Goal: Task Accomplishment & Management: Manage account settings

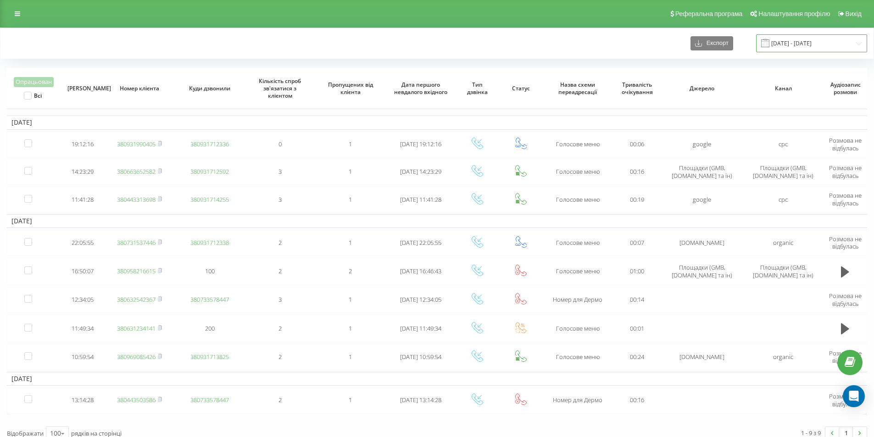
click at [809, 39] on input "14.08.2025 - 20.08.2025" at bounding box center [811, 43] width 111 height 18
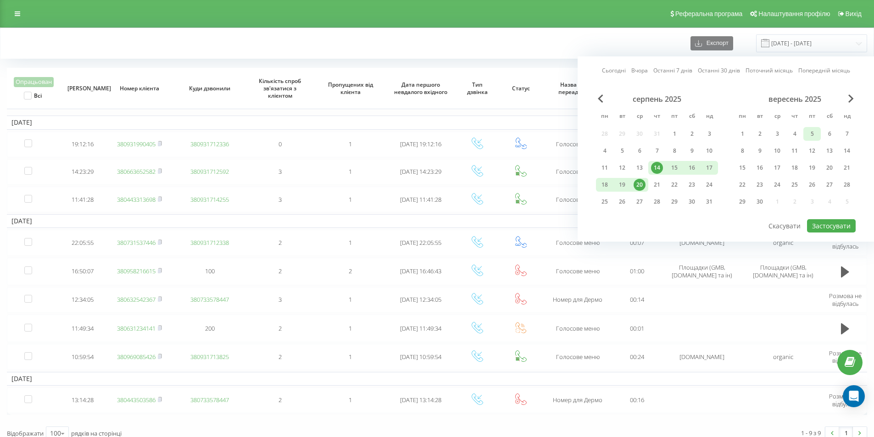
drag, startPoint x: 684, startPoint y: 70, endPoint x: 810, endPoint y: 134, distance: 141.0
click at [688, 71] on link "Останні 7 днів" at bounding box center [673, 70] width 39 height 9
click at [830, 221] on button "Застосувати" at bounding box center [831, 225] width 49 height 13
type input "[DATE] - [DATE]"
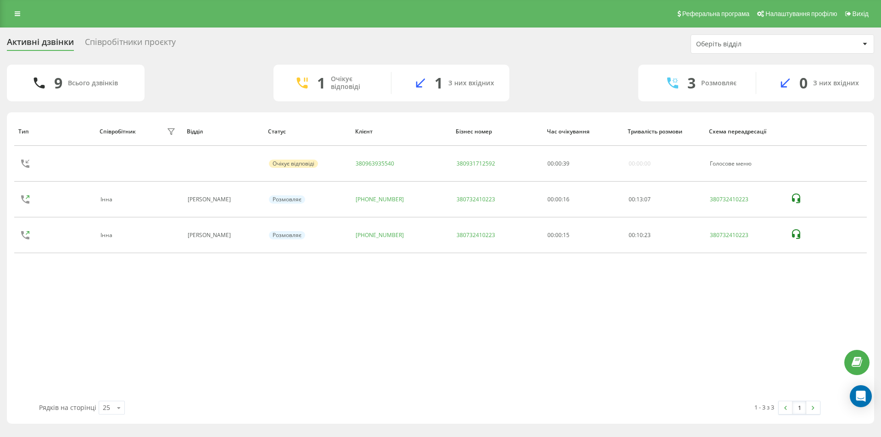
click at [309, 50] on div "Активні дзвінки Співробітники проєкту Оберіть відділ" at bounding box center [441, 43] width 868 height 19
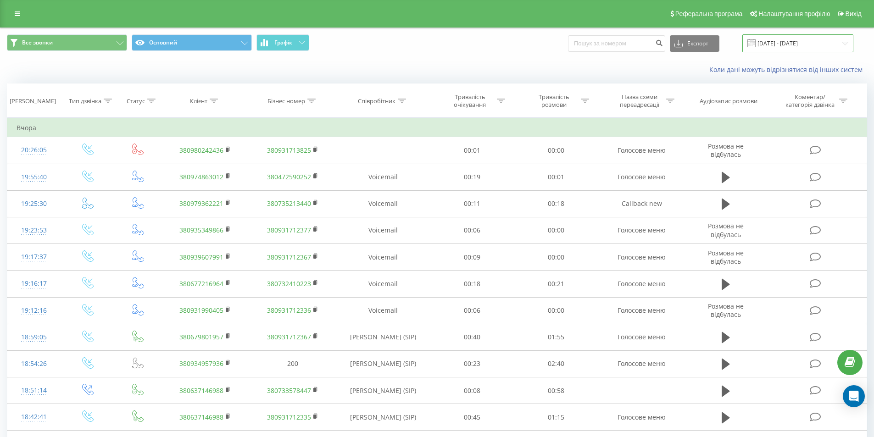
click at [804, 44] on input "14.08.2025 - 20.08.2025" at bounding box center [798, 43] width 111 height 18
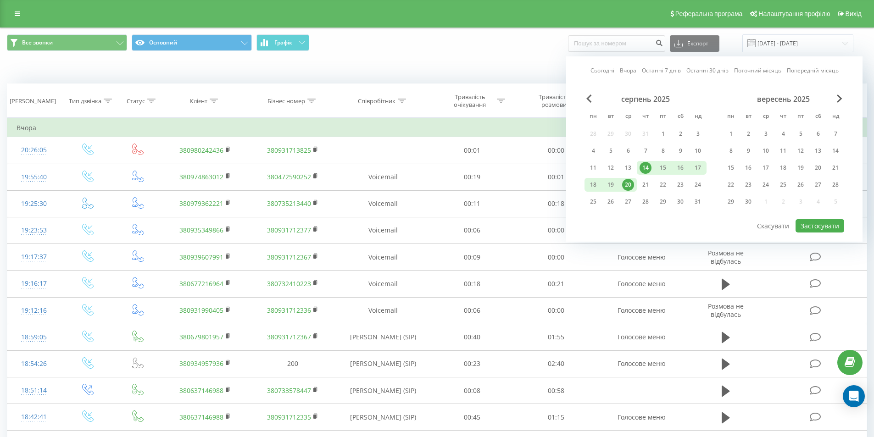
click at [676, 69] on link "Останні 7 днів" at bounding box center [661, 70] width 39 height 9
click at [800, 222] on button "Застосувати" at bounding box center [820, 225] width 49 height 13
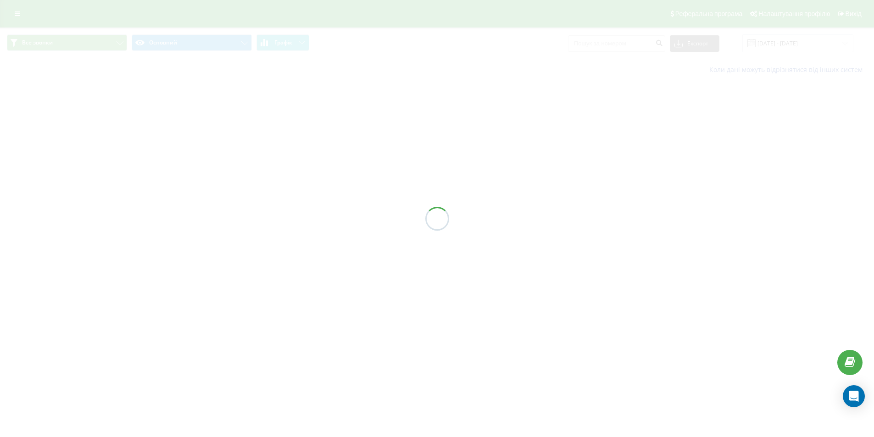
type input "[DATE] - [DATE]"
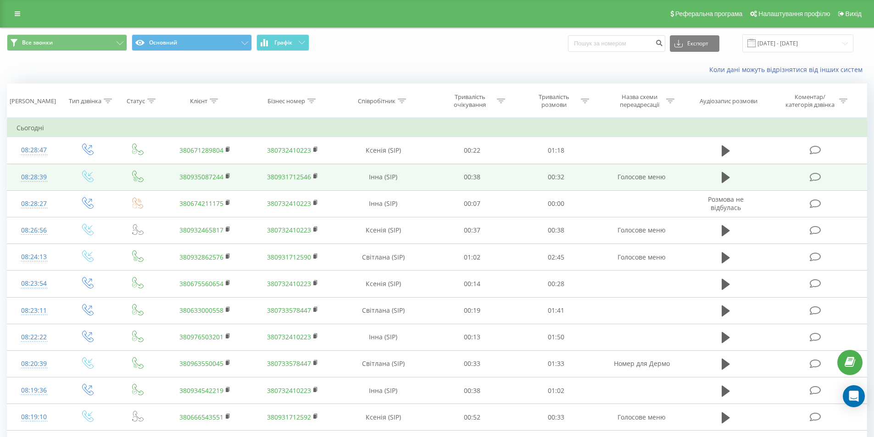
scroll to position [46, 0]
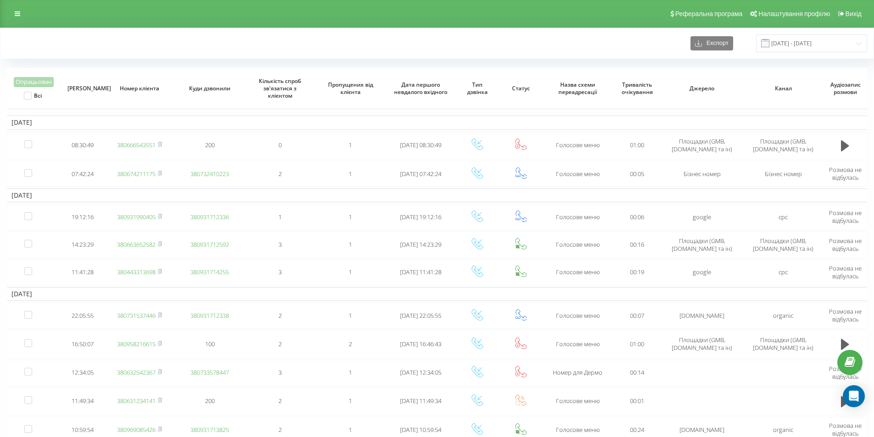
drag, startPoint x: 219, startPoint y: 64, endPoint x: 224, endPoint y: 57, distance: 8.3
click at [220, 62] on div "Експорт 15.08.2025 - 21.08.2025 Опрацьован Всі Дата дзвінка Номер клієнта Куди …" at bounding box center [437, 274] width 861 height 492
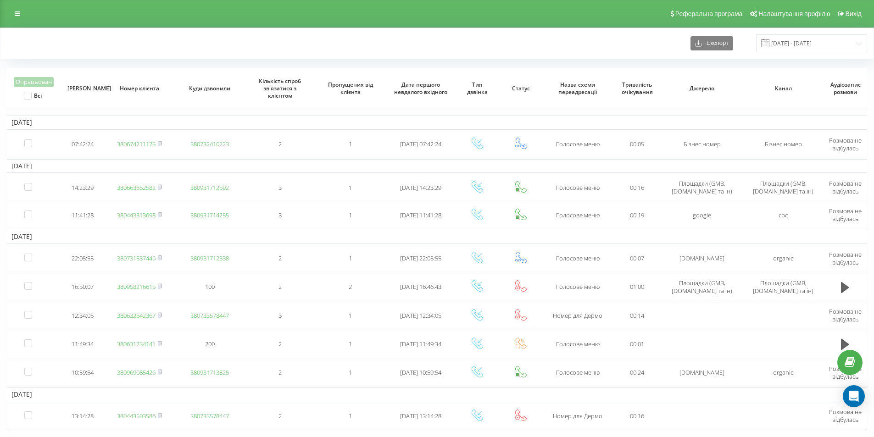
click at [256, 41] on div "Експорт 15.08.2025 - 21.08.2025" at bounding box center [437, 43] width 861 height 18
click at [190, 31] on div "Експорт 15.08.2025 - 21.08.2025" at bounding box center [437, 43] width 874 height 31
click at [229, 29] on div "Експорт 15.08.2025 - 21.08.2025" at bounding box center [437, 43] width 874 height 31
drag, startPoint x: 631, startPoint y: 38, endPoint x: 689, endPoint y: 120, distance: 100.1
click at [633, 45] on div "Експорт 15.08.2025 - 21.08.2025" at bounding box center [437, 43] width 861 height 18
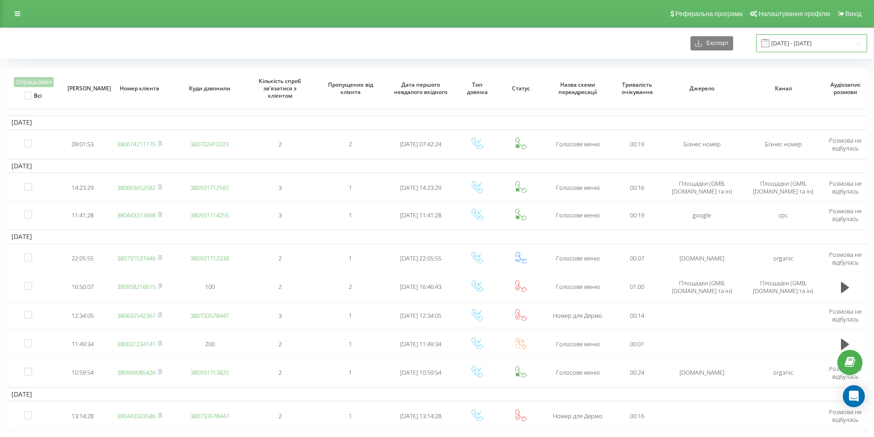
click at [789, 45] on input "[DATE] - [DATE]" at bounding box center [811, 43] width 111 height 18
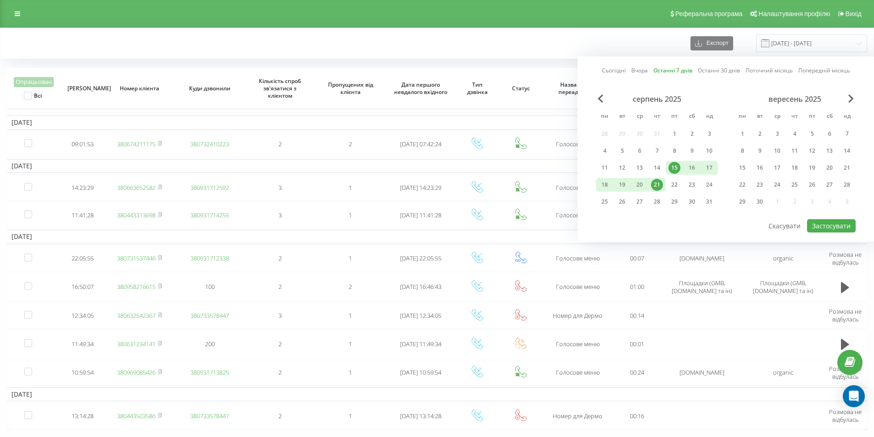
click at [675, 70] on link "Останні 7 днів" at bounding box center [673, 70] width 39 height 9
click at [823, 223] on button "Застосувати" at bounding box center [831, 225] width 49 height 13
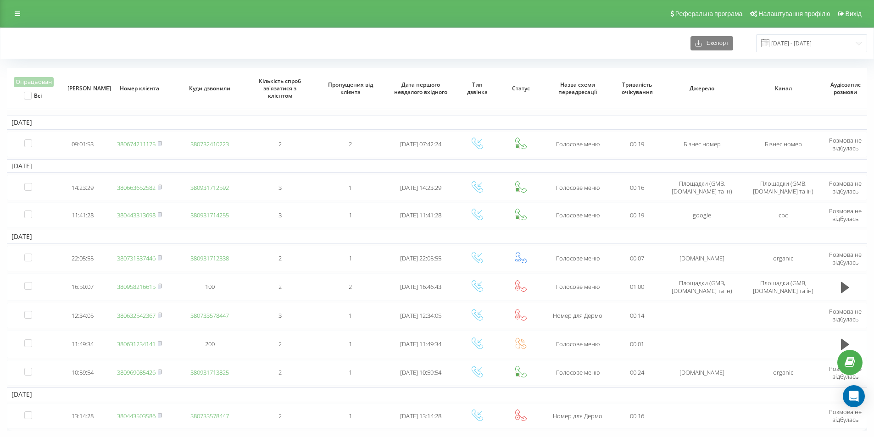
drag, startPoint x: 157, startPoint y: 50, endPoint x: 175, endPoint y: 50, distance: 17.9
click at [157, 50] on div "Експорт [DATE] - [DATE]" at bounding box center [437, 43] width 861 height 18
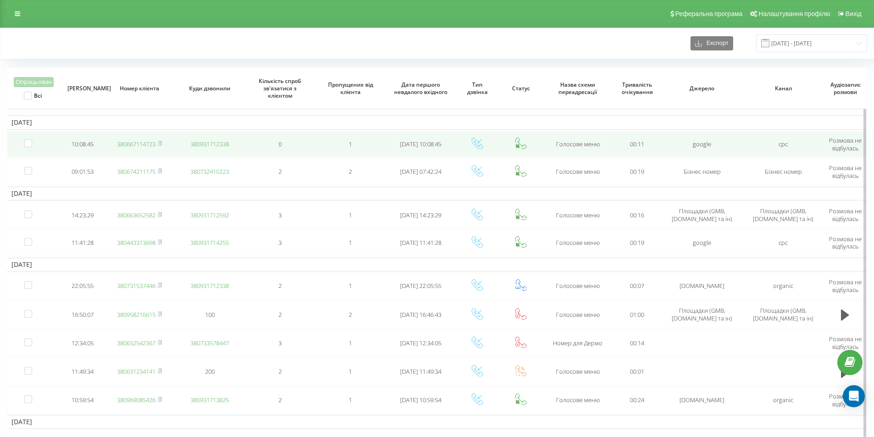
click at [147, 144] on link "380667114723" at bounding box center [136, 144] width 39 height 8
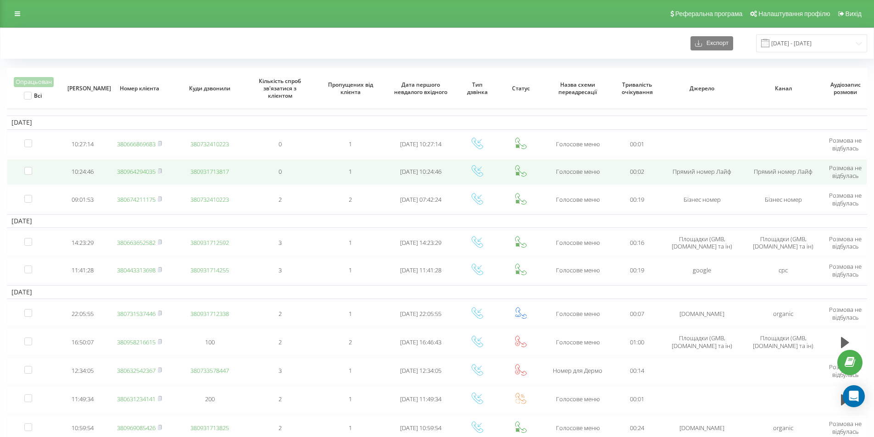
click at [152, 172] on link "380964294035" at bounding box center [136, 172] width 39 height 8
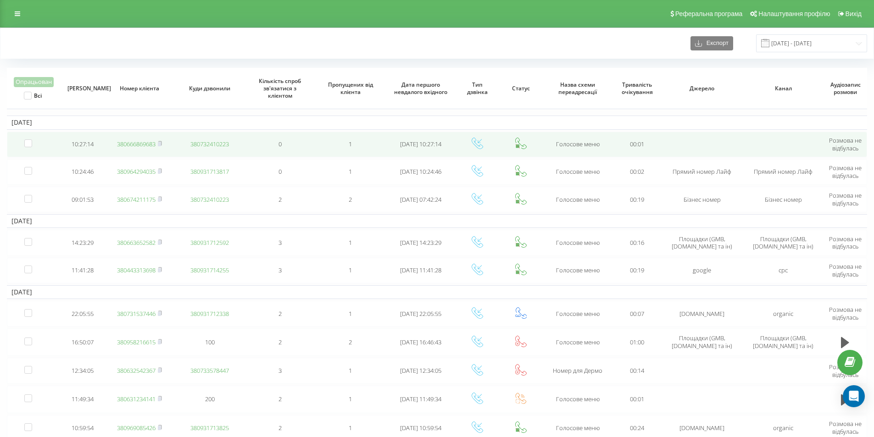
click at [145, 143] on link "380666869683" at bounding box center [136, 144] width 39 height 8
click at [143, 143] on link "380666869683" at bounding box center [136, 144] width 39 height 8
click at [846, 144] on icon at bounding box center [845, 145] width 8 height 11
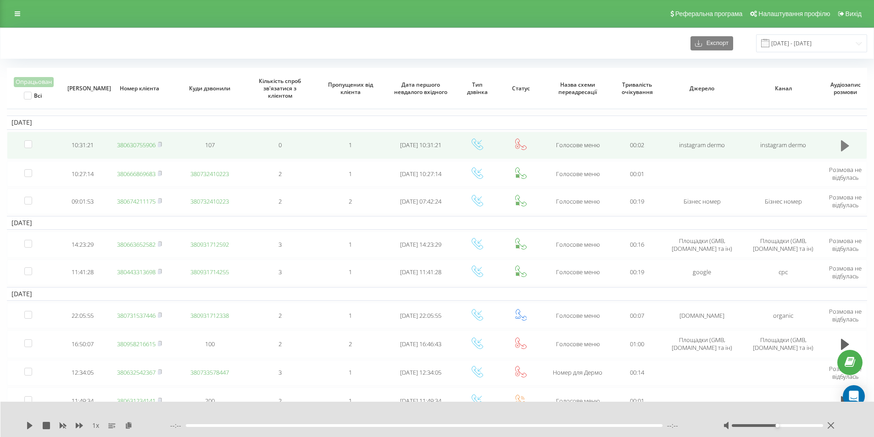
click at [844, 151] on icon at bounding box center [845, 146] width 8 height 13
click at [844, 144] on icon at bounding box center [845, 145] width 8 height 11
click at [845, 145] on icon at bounding box center [845, 145] width 8 height 11
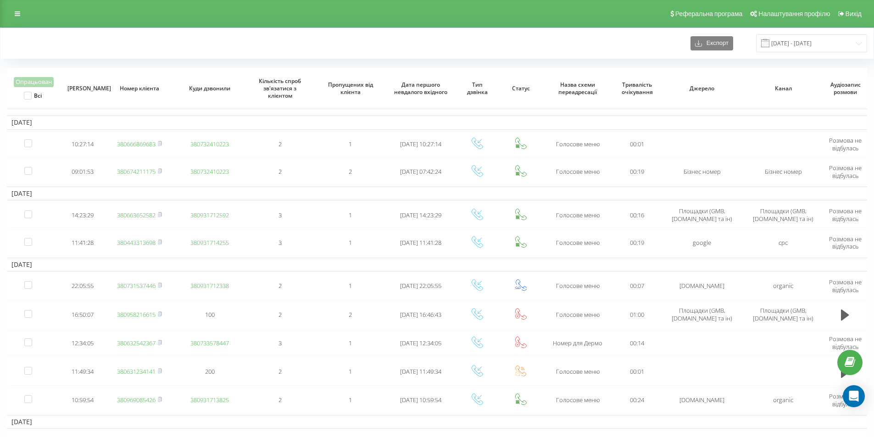
click at [134, 34] on div "Експорт 15.08.2025 - 21.08.2025" at bounding box center [437, 43] width 874 height 31
click at [185, 0] on div "Реферальна програма Налаштування профілю Вихід" at bounding box center [437, 14] width 874 height 28
click at [199, 2] on div "Реферальна програма Налаштування профілю Вихід" at bounding box center [437, 14] width 874 height 28
